Goal: Find specific page/section: Find specific page/section

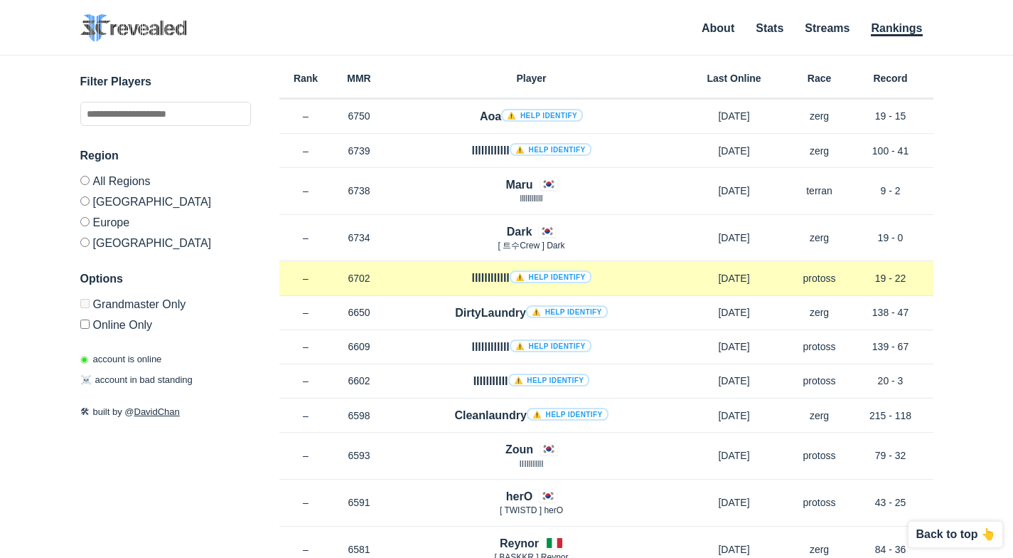
click at [549, 276] on link "⚠️ Help identify" at bounding box center [551, 276] width 82 height 13
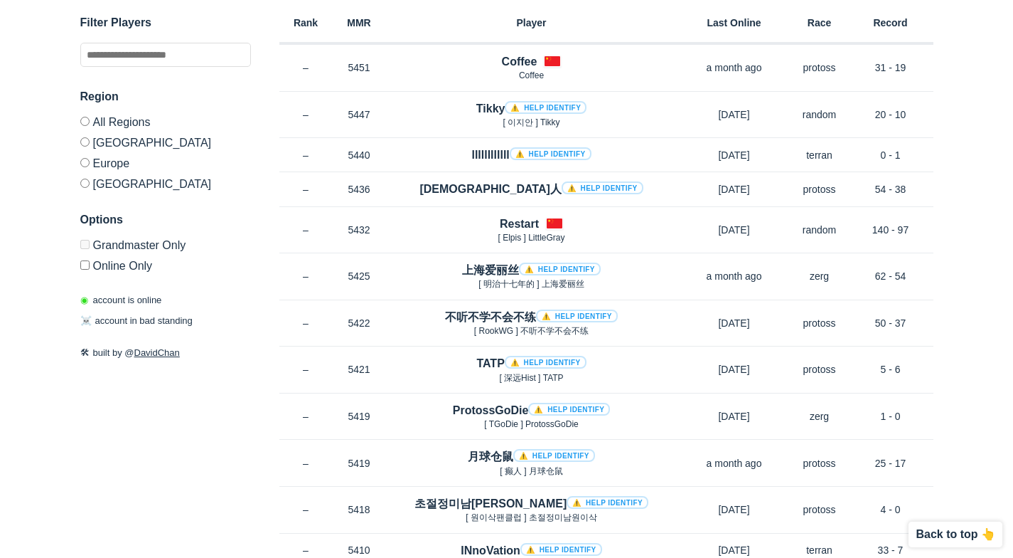
scroll to position [7753, 0]
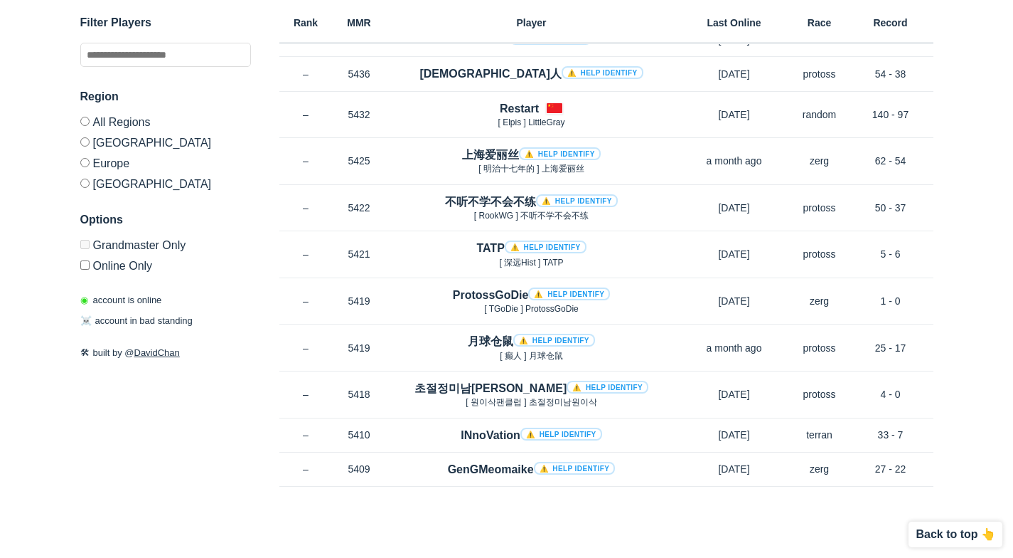
click at [112, 158] on label "Europe" at bounding box center [165, 162] width 171 height 21
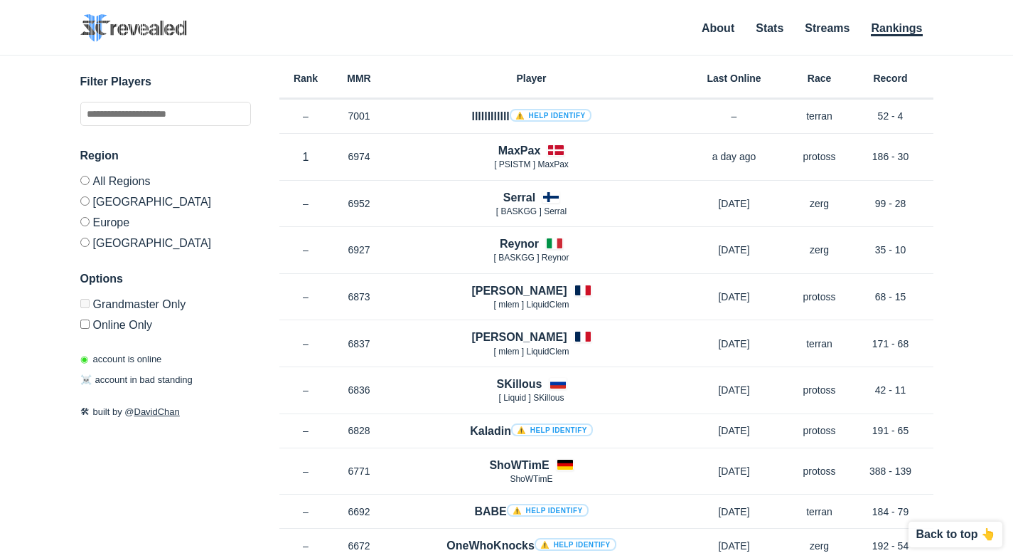
click at [103, 243] on label "[GEOGRAPHIC_DATA]" at bounding box center [165, 240] width 171 height 17
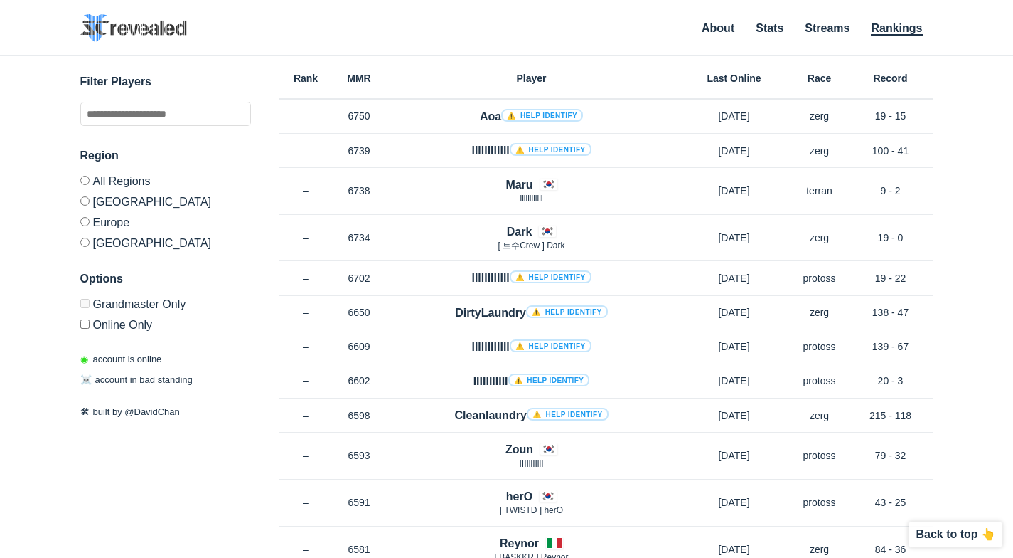
click at [106, 220] on label "Europe" at bounding box center [165, 221] width 171 height 21
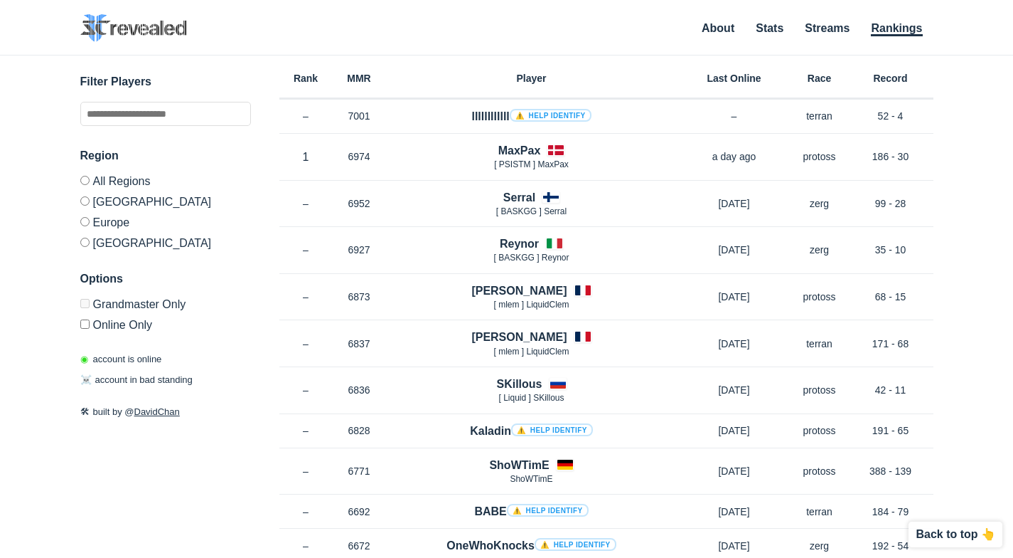
click at [119, 206] on label "[GEOGRAPHIC_DATA]" at bounding box center [165, 201] width 171 height 21
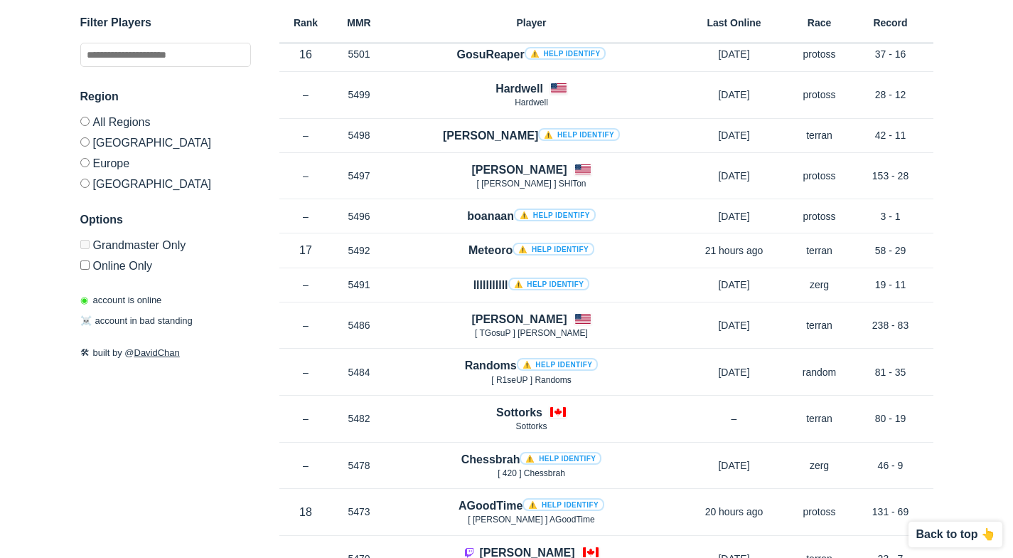
scroll to position [3840, 0]
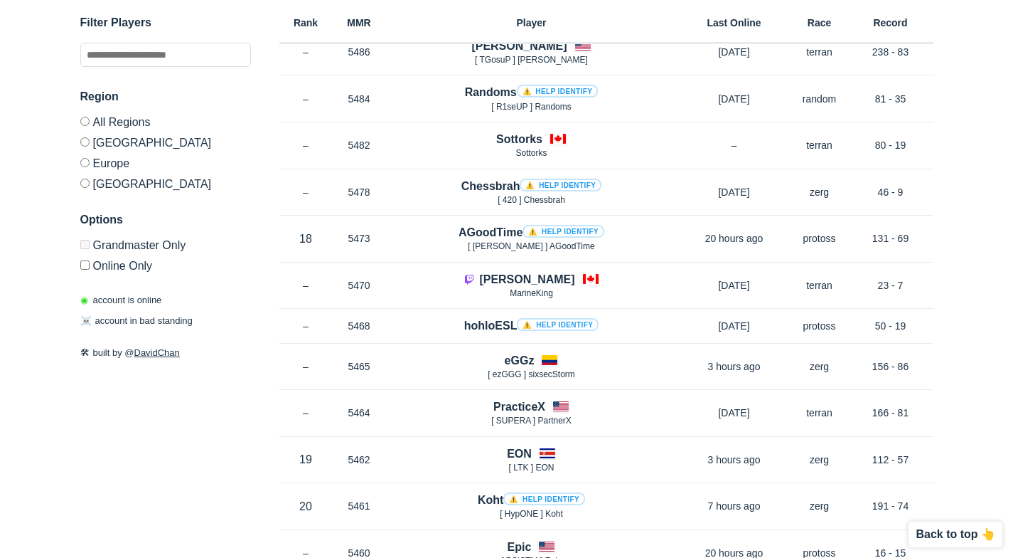
click at [121, 122] on label "All Regions" at bounding box center [165, 124] width 171 height 15
